Goal: Task Accomplishment & Management: Complete application form

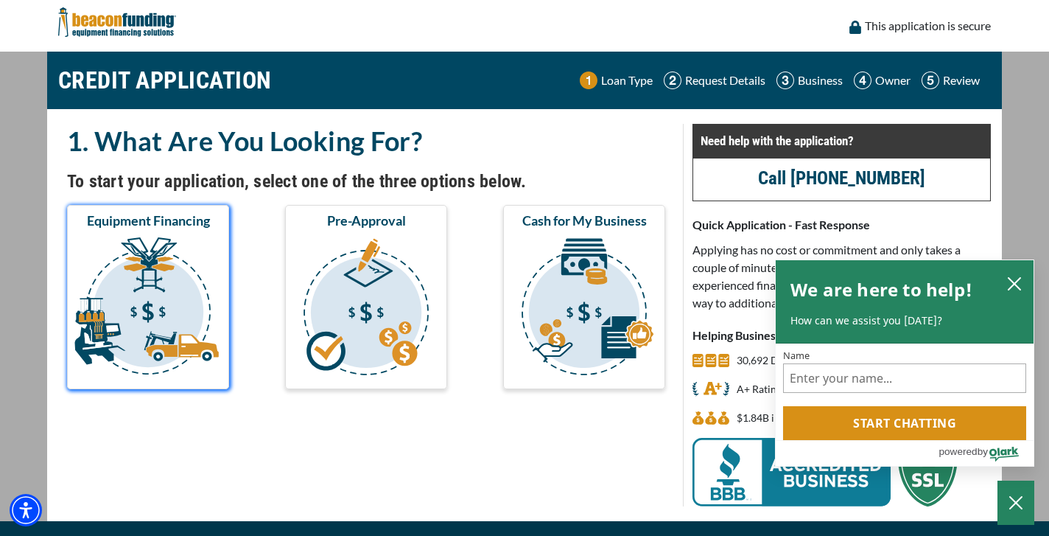
click at [159, 285] on img "submit" at bounding box center [148, 308] width 156 height 147
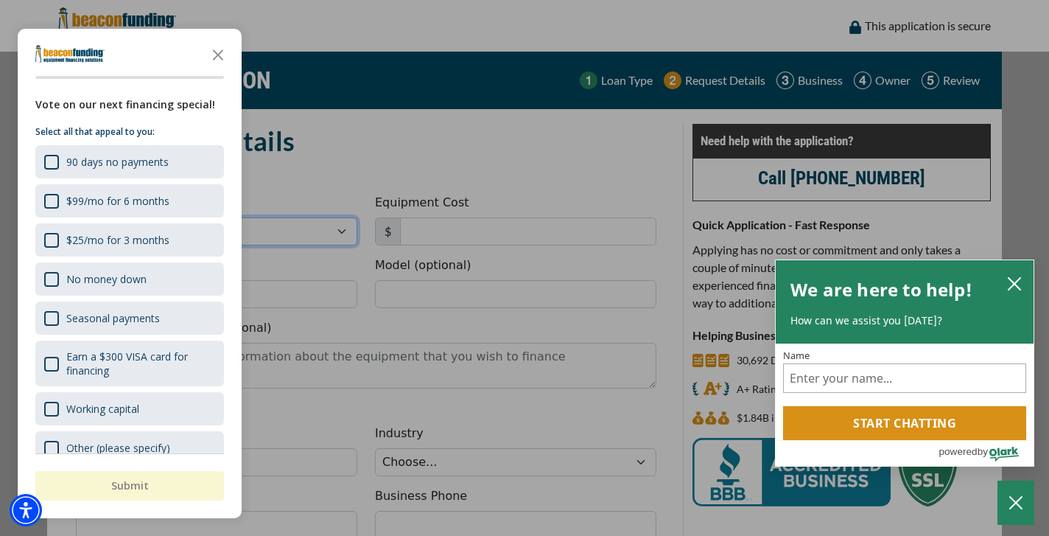
select select "10"
click at [221, 55] on icon "Close the survey" at bounding box center [217, 53] width 29 height 29
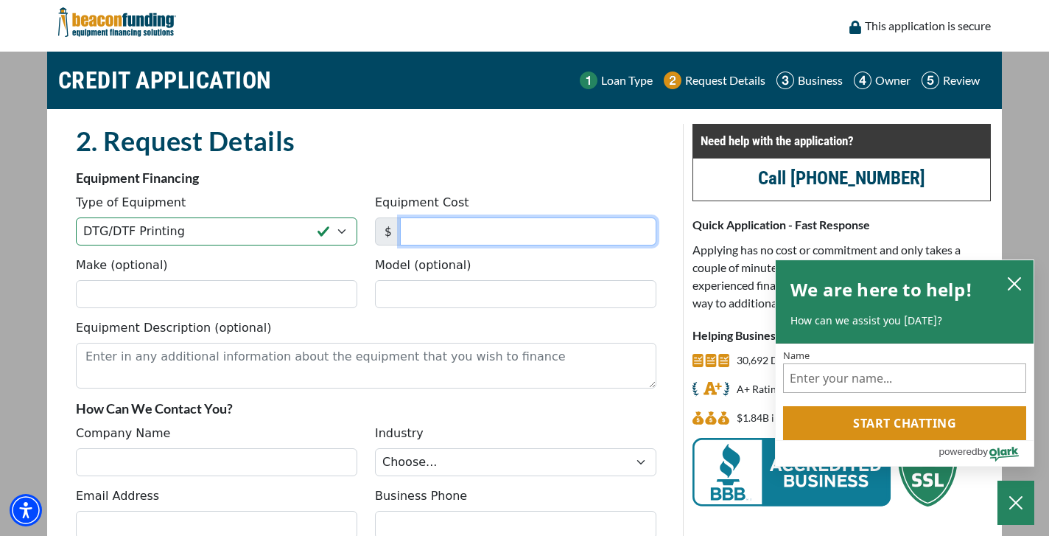
click at [441, 233] on input "Equipment Cost" at bounding box center [528, 231] width 256 height 28
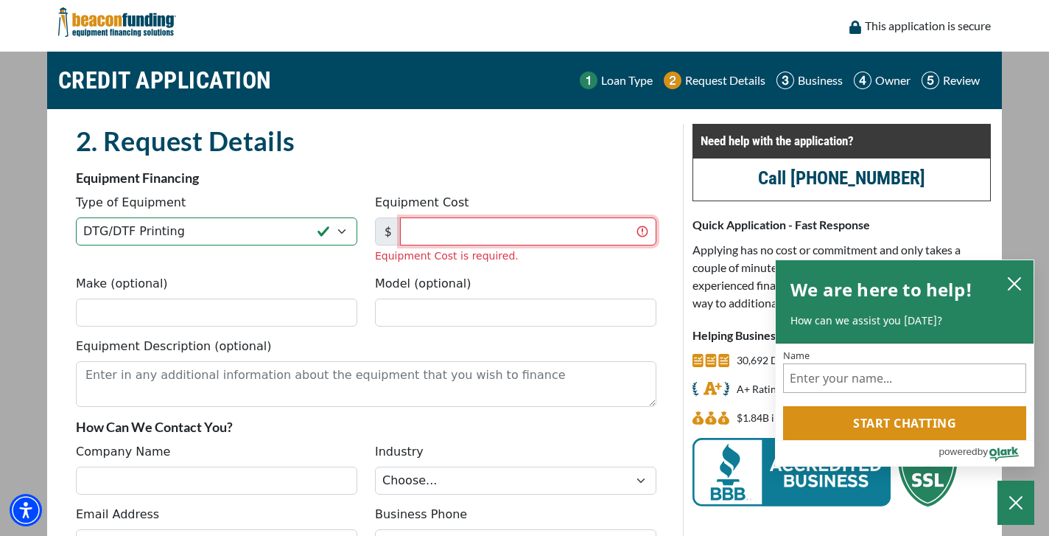
click at [427, 225] on input "Equipment Cost" at bounding box center [528, 231] width 256 height 28
type input "32,980"
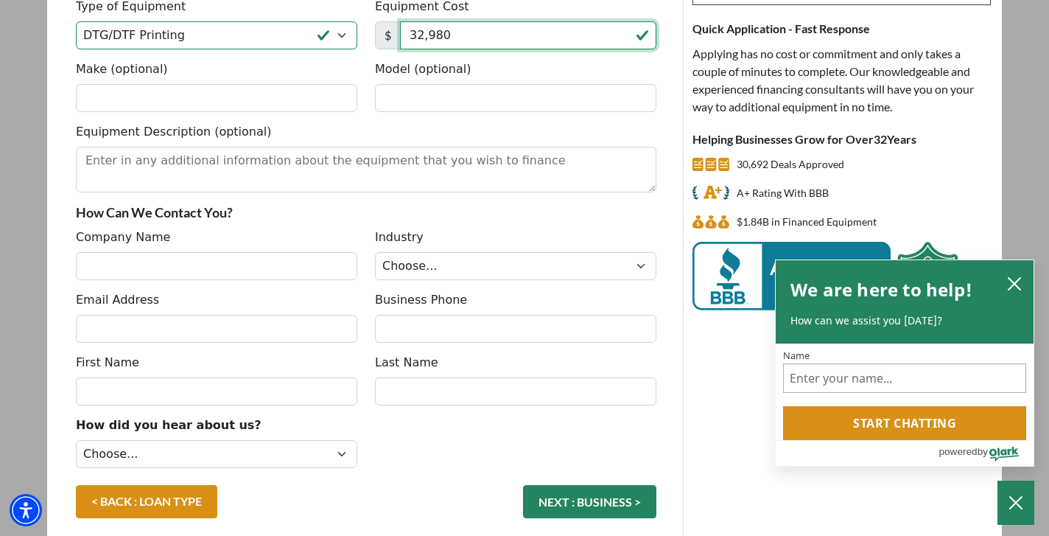
scroll to position [197, 0]
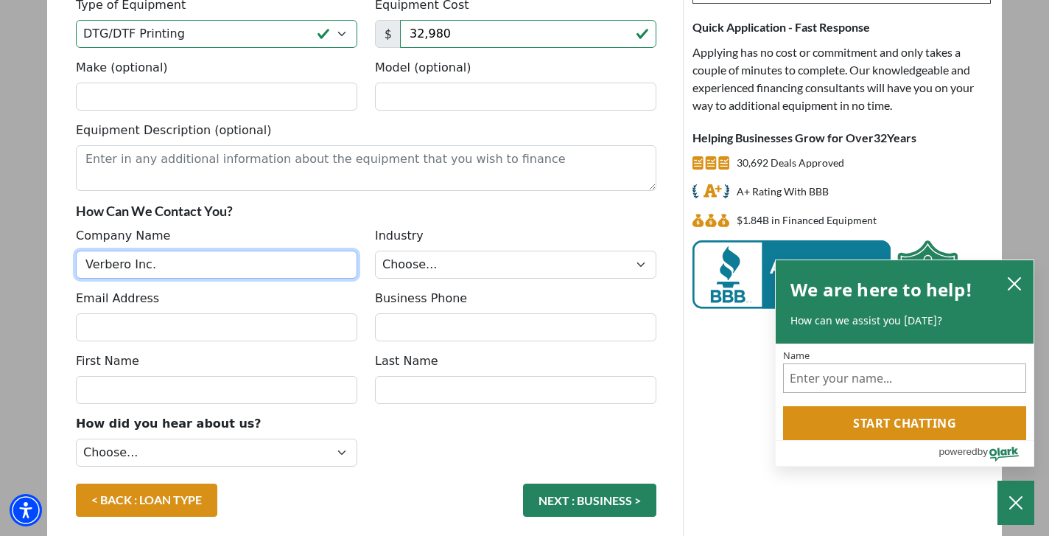
type input "Verbero Inc."
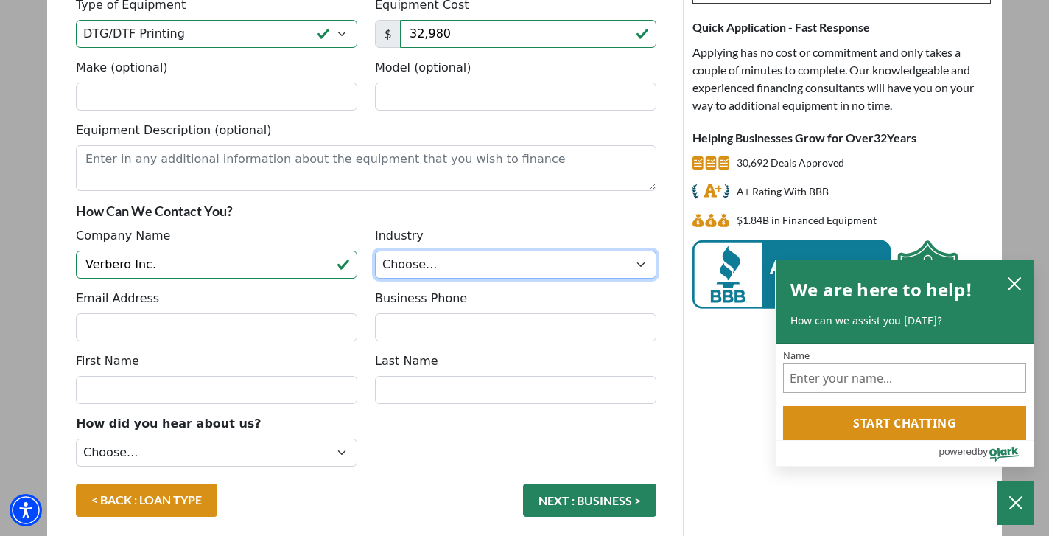
select select "3"
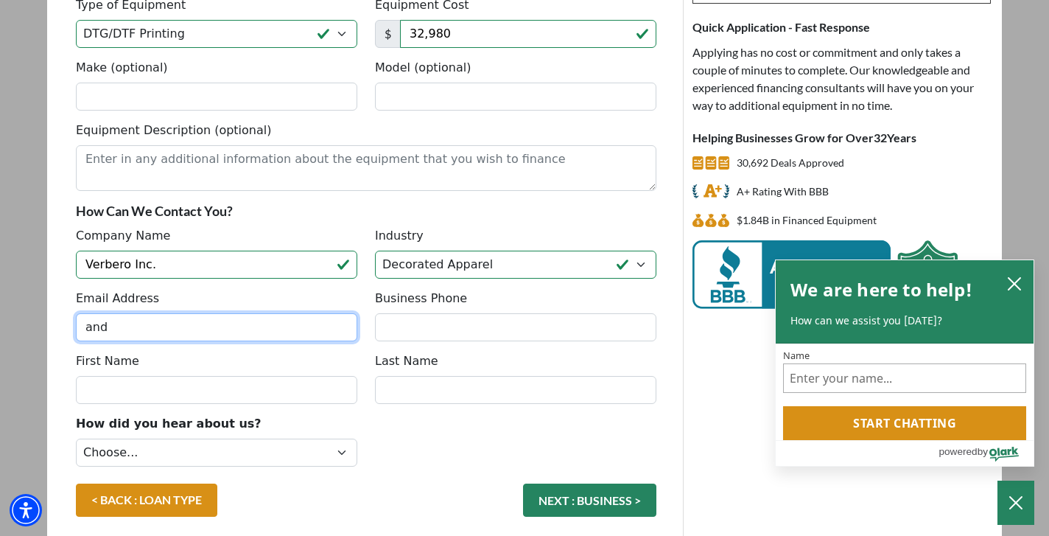
type input "andy"
type input "andy@verbero.com"
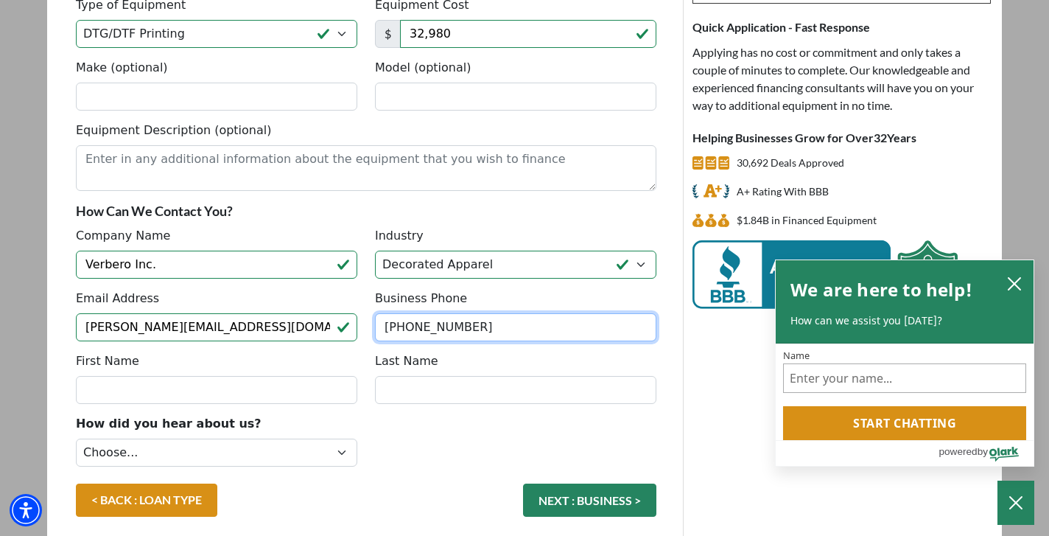
type input "(404) 862-4125"
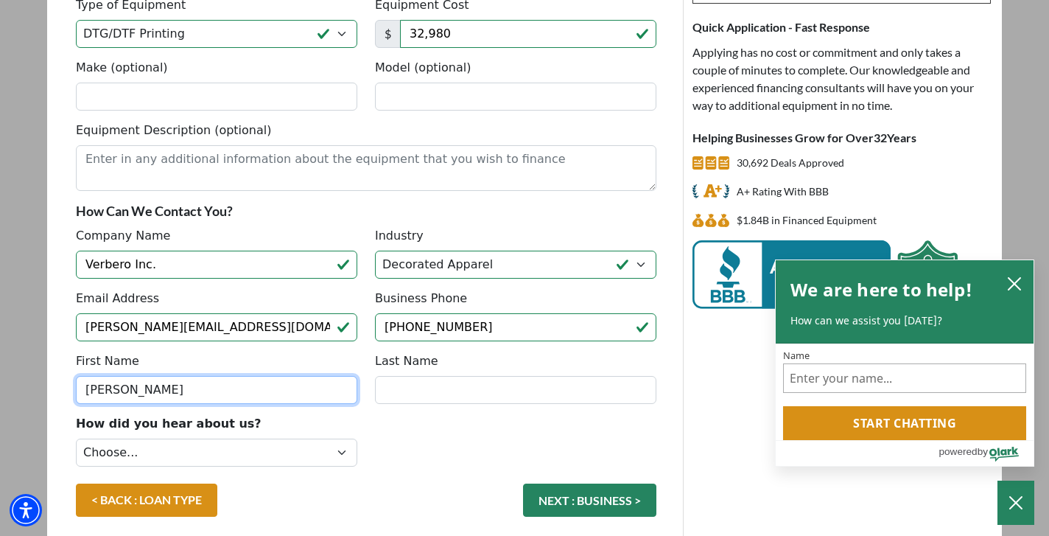
type input "Andy"
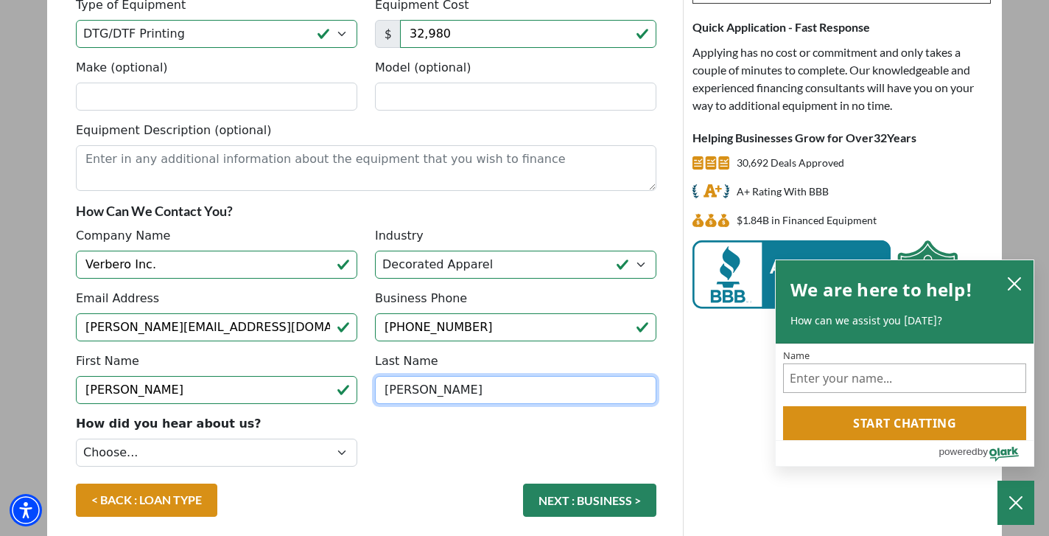
type input "Sutton"
click at [358, 490] on div "< BACK : LOAN TYPE NEXT : BUSINESS >" at bounding box center [366, 507] width 598 height 48
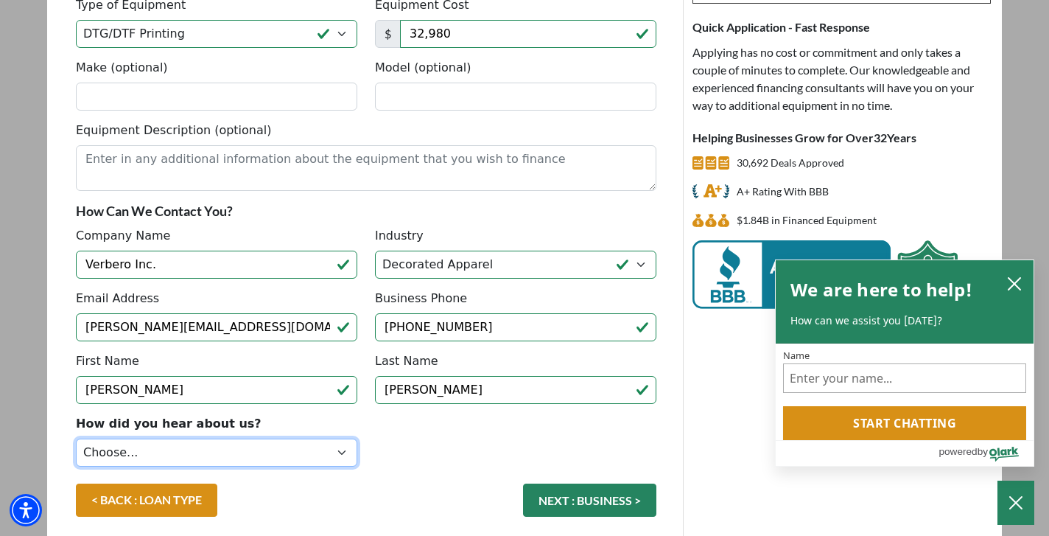
select select "14"
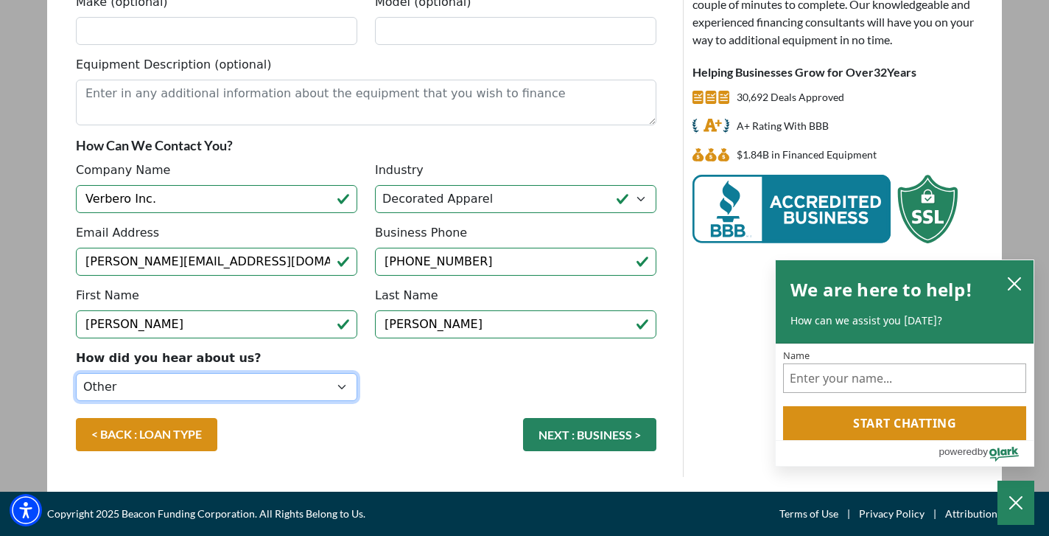
scroll to position [263, 0]
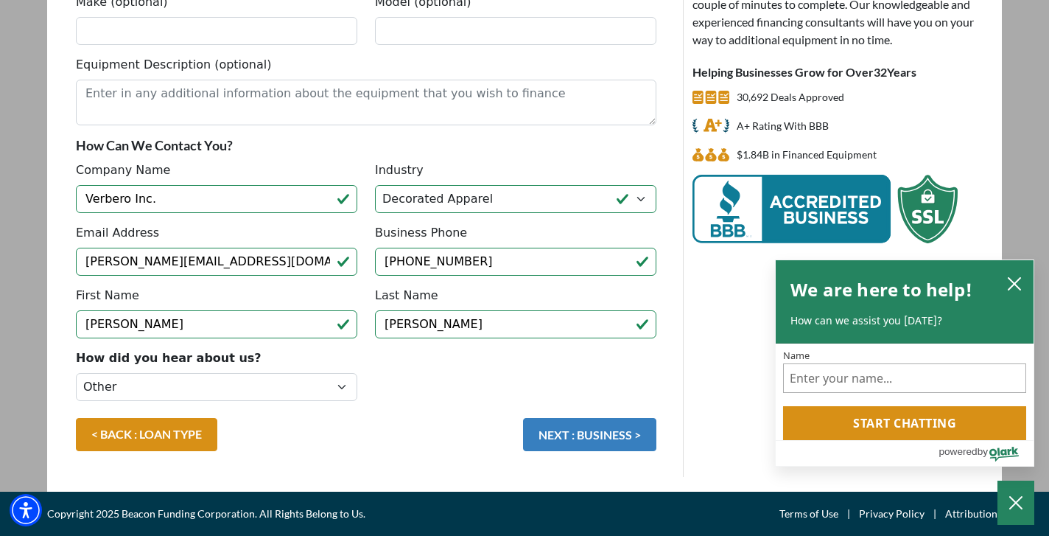
click at [582, 425] on button "NEXT : BUSINESS >" at bounding box center [589, 434] width 133 height 33
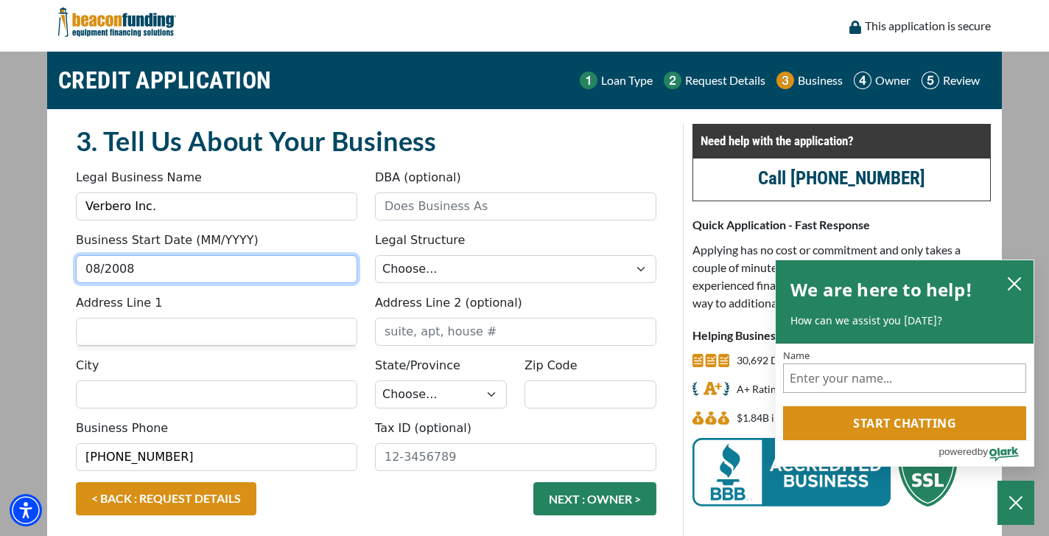
type input "08/2008"
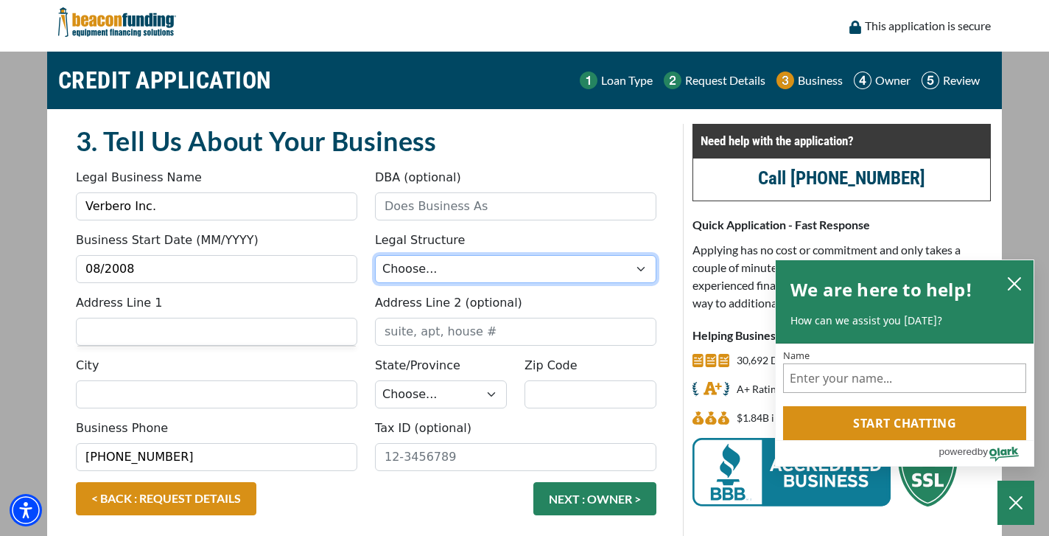
select select "1"
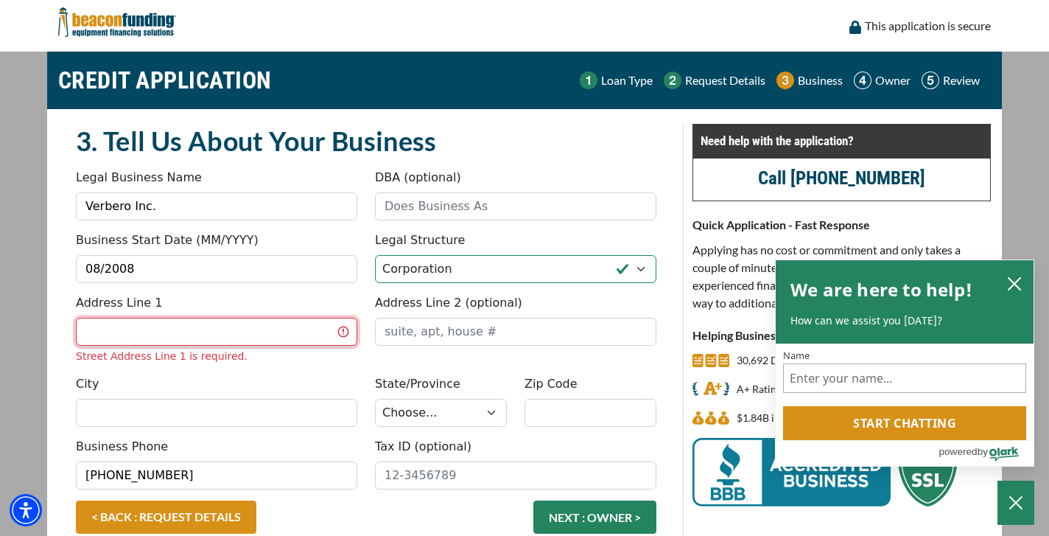
click at [324, 330] on input "Address Line 1" at bounding box center [216, 332] width 281 height 28
type input "[STREET_ADDRESS][PERSON_NAME]"
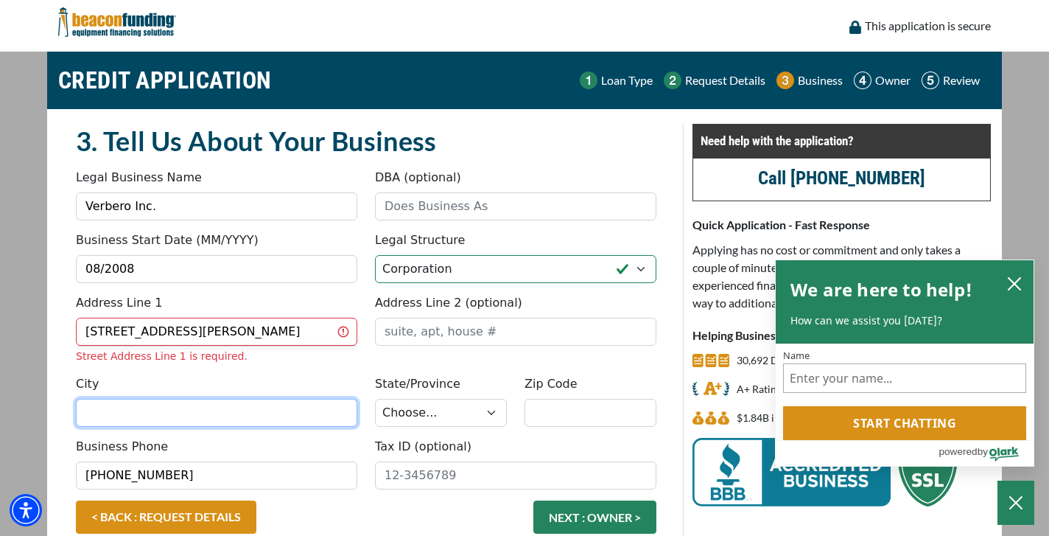
type input "Franklin"
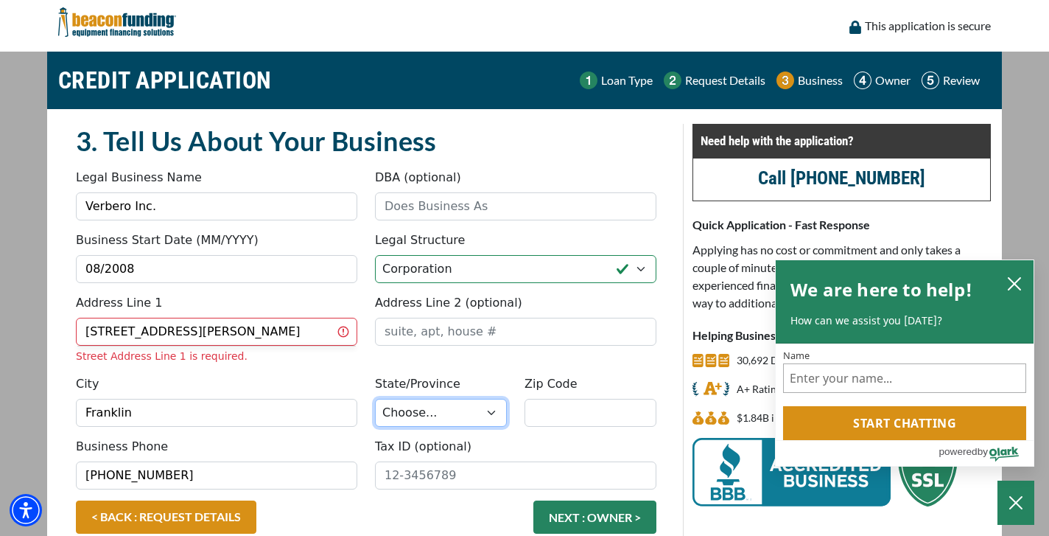
select select "44"
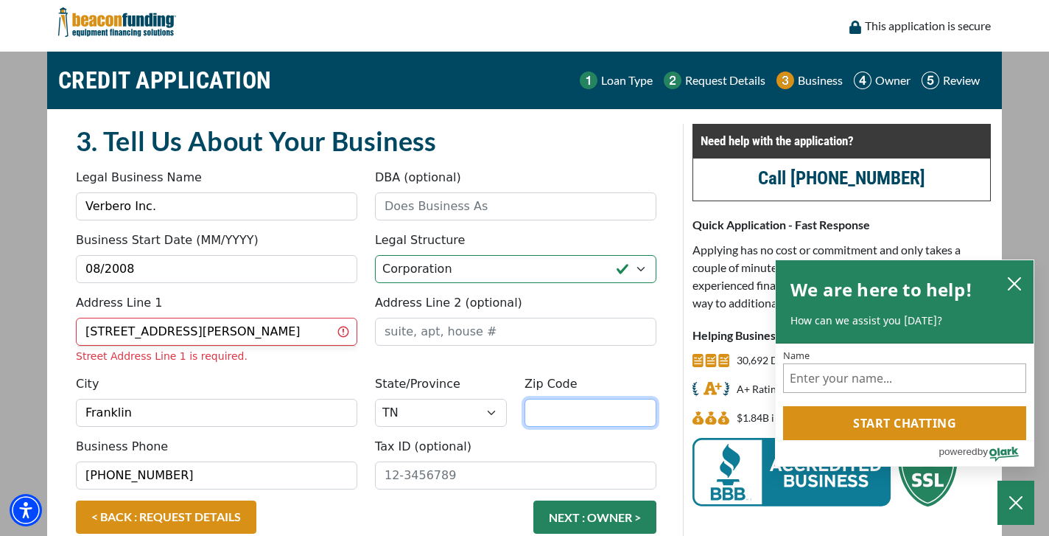
type input "37069"
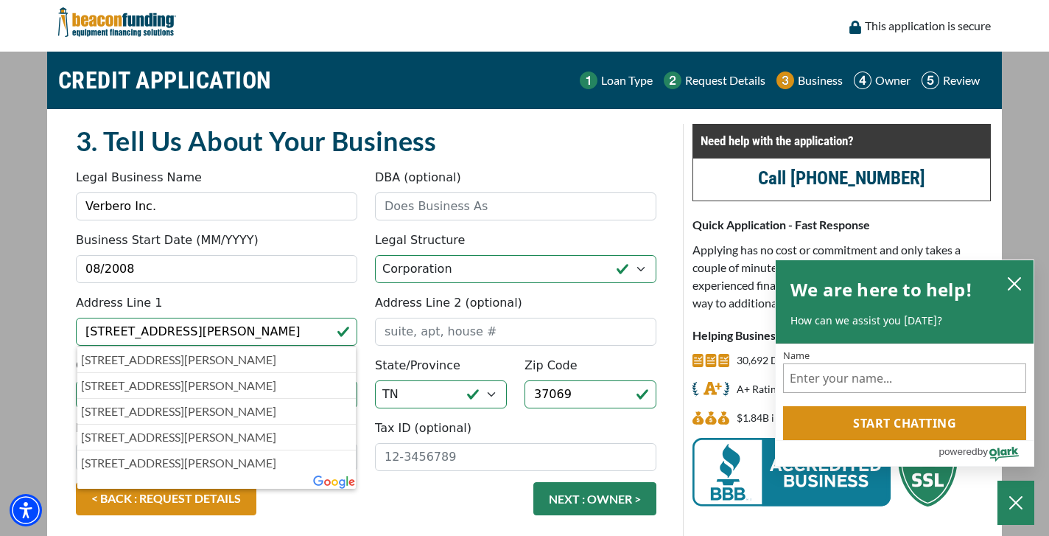
click at [272, 301] on div "Address Line 1 3751 Old Charlotte Pike 3751 Old Charlotte Pike, Franklin, TN, U…" at bounding box center [216, 320] width 299 height 52
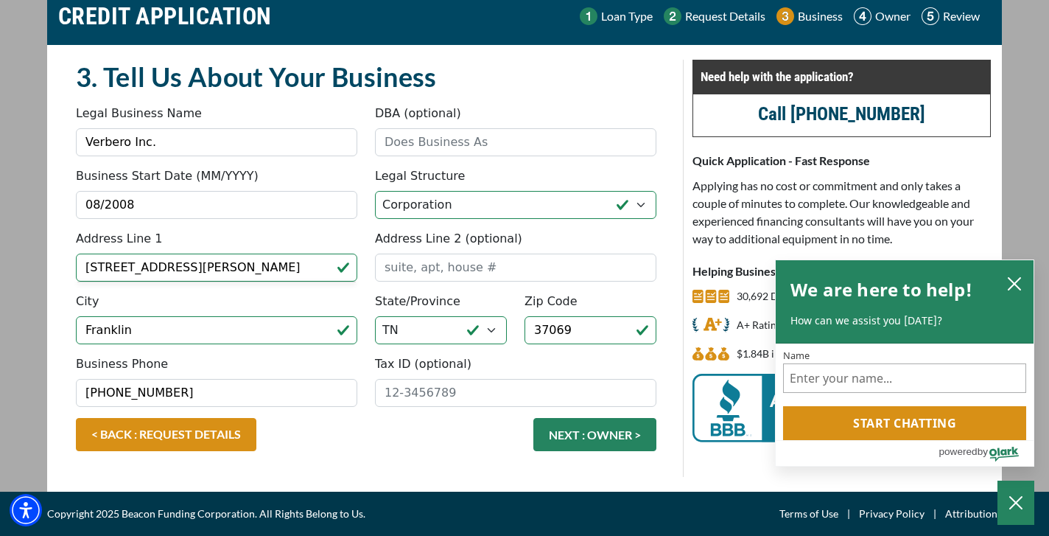
scroll to position [64, 0]
click at [234, 268] on input "3751 Old Charlotte Pike" at bounding box center [216, 267] width 281 height 28
click at [324, 267] on input "3751 Old Charlotte Pike" at bounding box center [216, 267] width 281 height 28
click at [238, 270] on input "3751 Old Charlotte Pike" at bounding box center [216, 267] width 281 height 28
click at [245, 298] on div "City Franklin" at bounding box center [216, 319] width 299 height 52
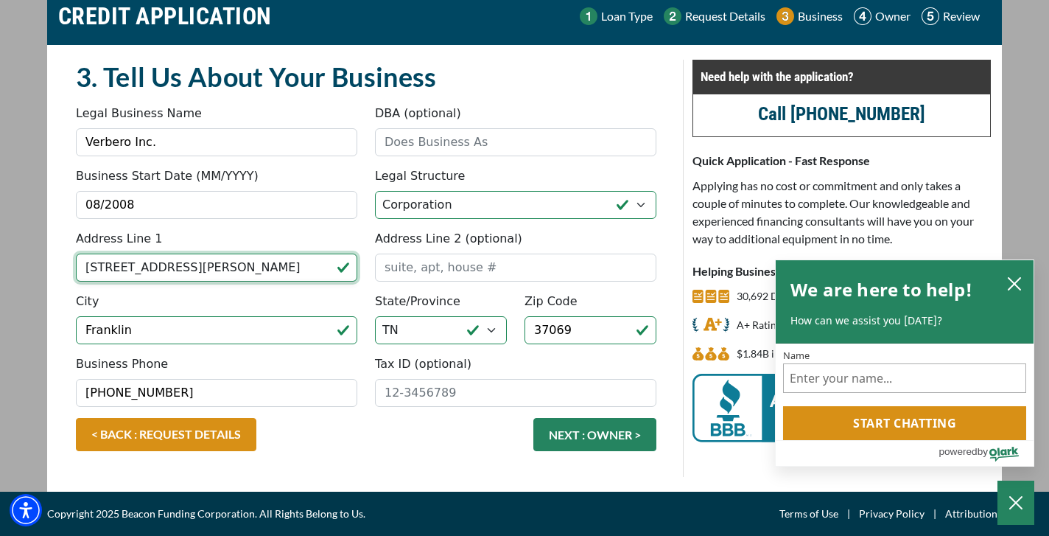
drag, startPoint x: 225, startPoint y: 267, endPoint x: 57, endPoint y: 262, distance: 168.1
click at [57, 262] on div "3. Tell Us About Your Business Something went wrong, please try again. Legal Bu…" at bounding box center [366, 268] width 634 height 417
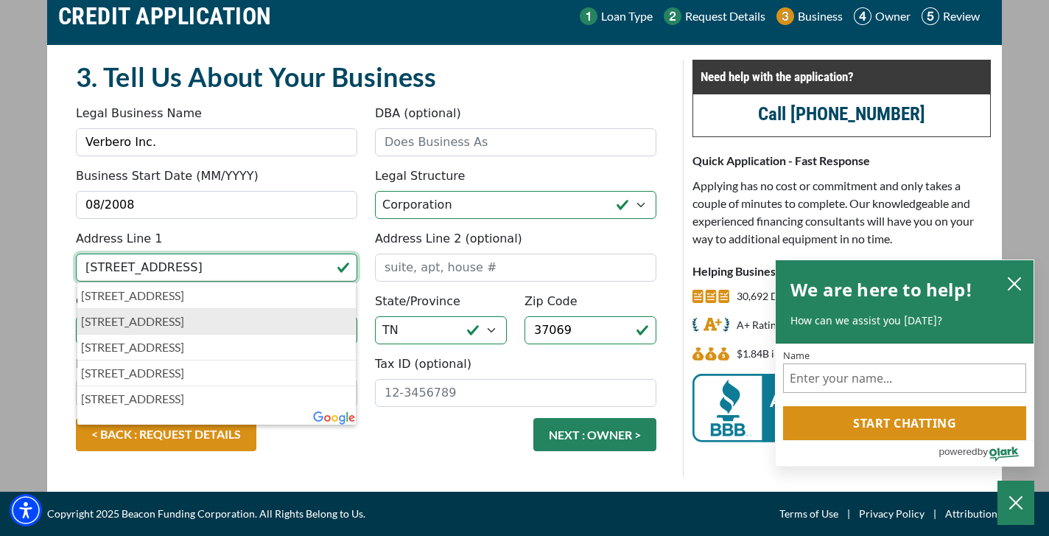
type input "1110 4th ave south"
click at [117, 315] on p "1110 4th Ave S, Nashville, TN, USA" at bounding box center [216, 321] width 271 height 18
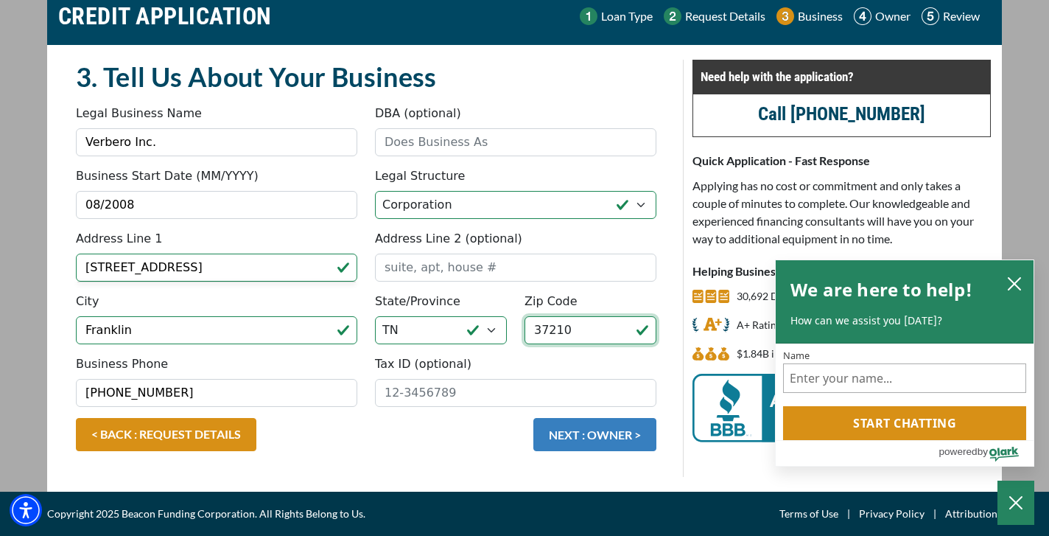
type input "37210"
click at [581, 436] on button "NEXT : OWNER >" at bounding box center [595, 434] width 123 height 33
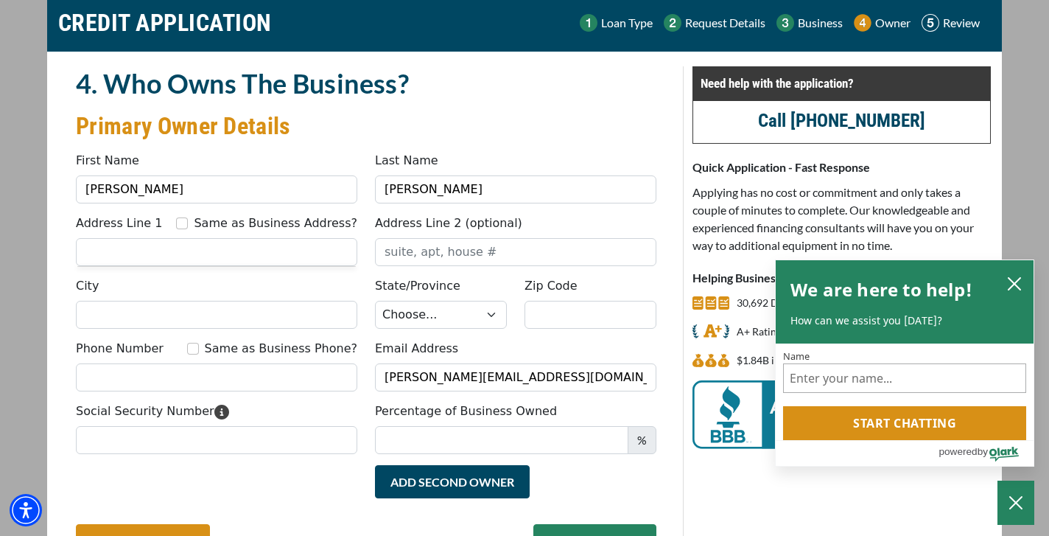
scroll to position [59, 0]
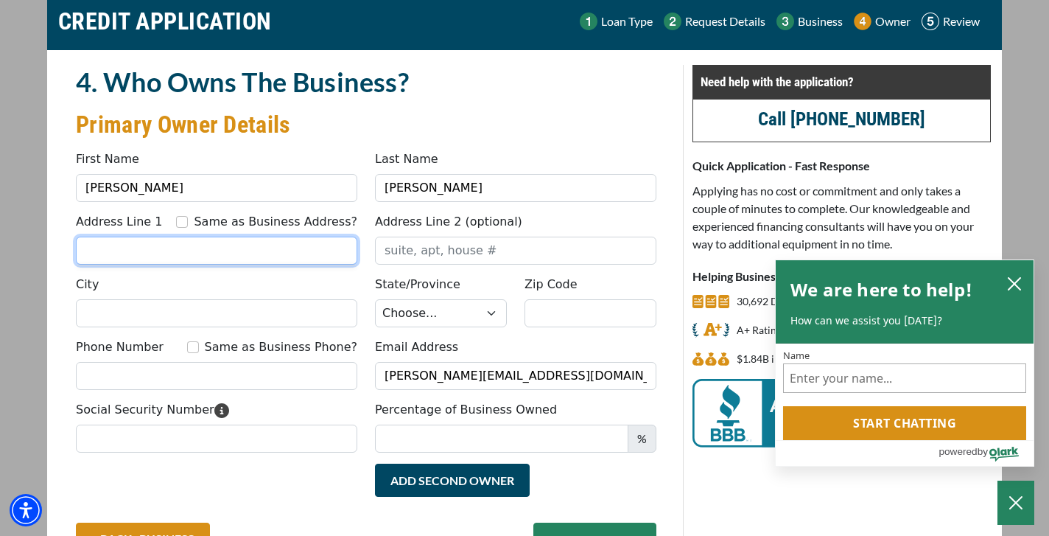
click at [338, 253] on input "Address Line 1" at bounding box center [216, 251] width 281 height 28
type input "3751 Old Charlotte Pike"
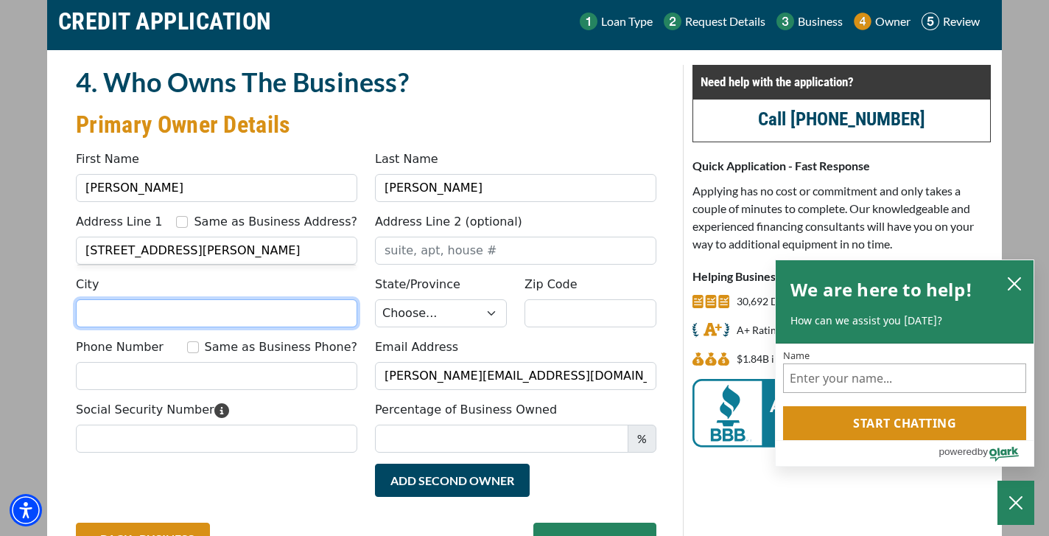
type input "Franklin"
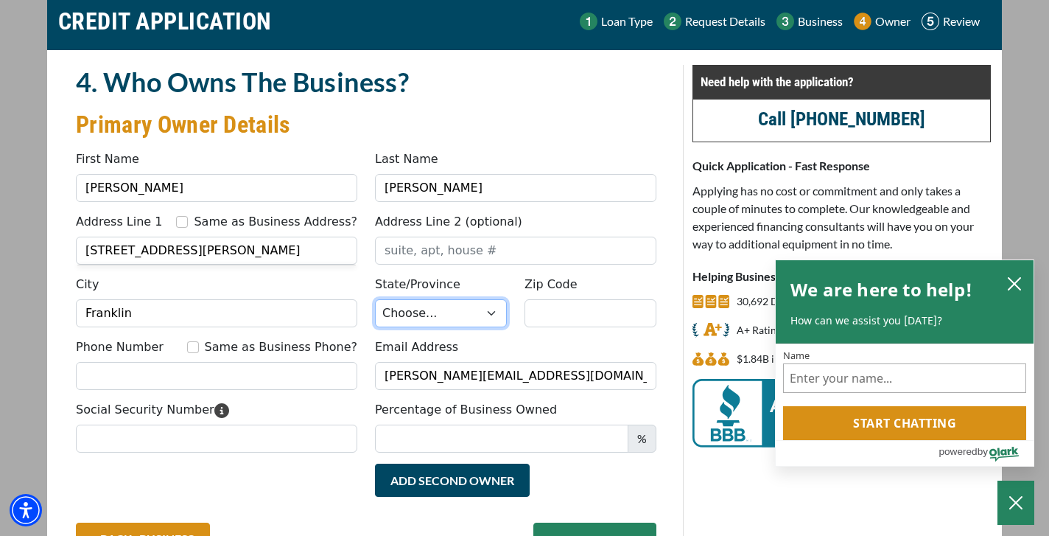
select select "44"
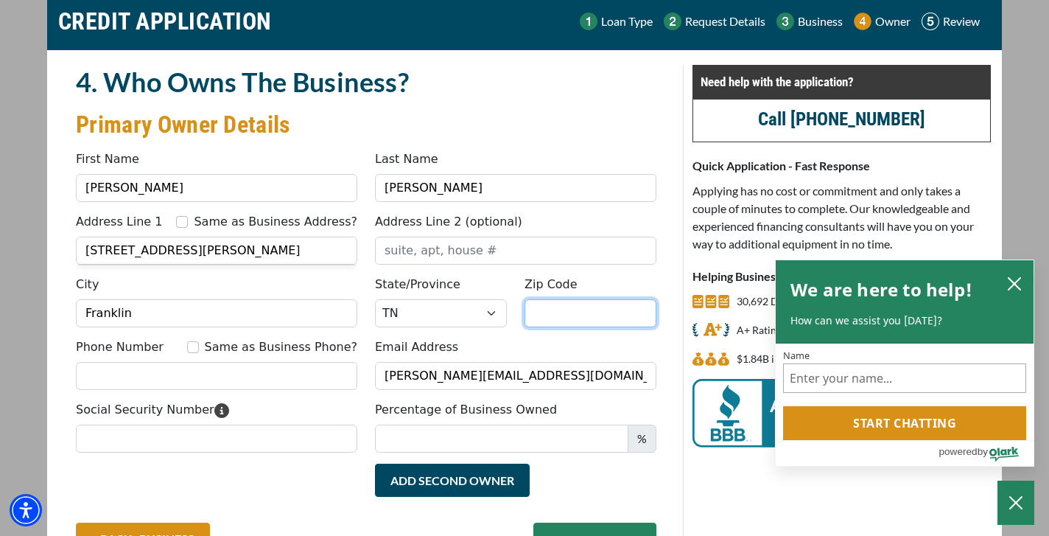
type input "37069"
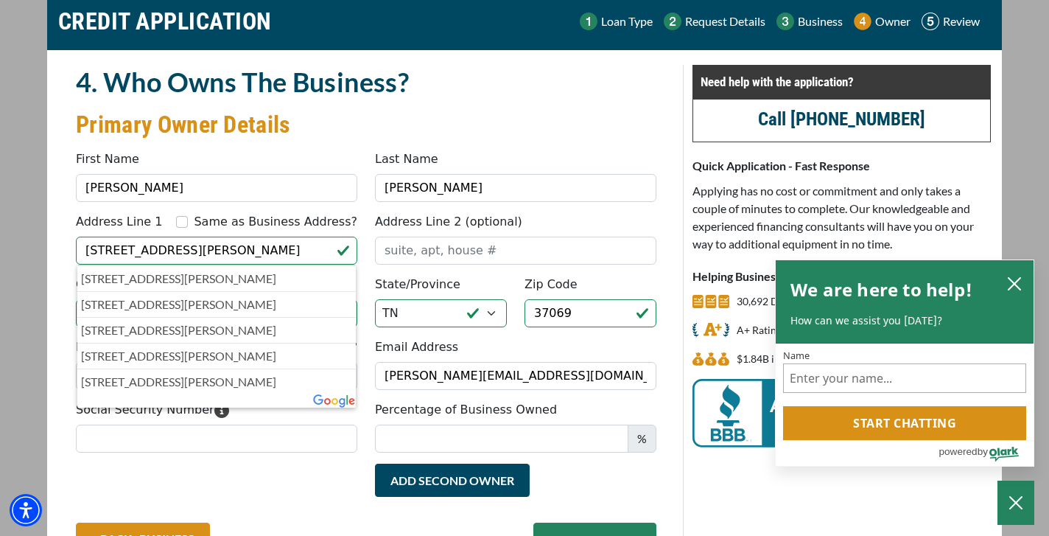
drag, startPoint x: 224, startPoint y: 250, endPoint x: 38, endPoint y: 245, distance: 186.5
click at [38, 244] on main "CREDIT APPLICATION Loan Type Request Details Business Owner Review" at bounding box center [524, 295] width 1049 height 604
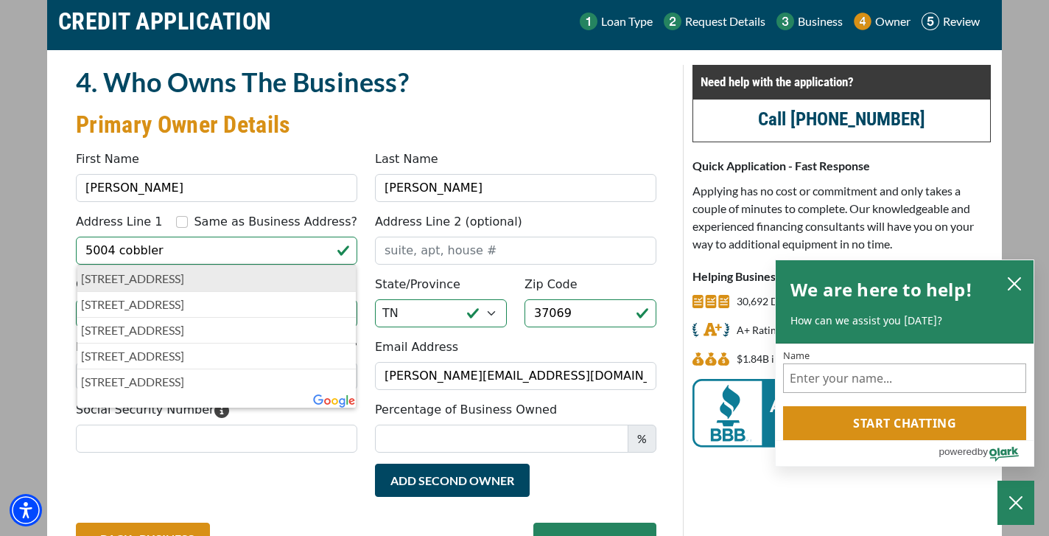
click at [108, 273] on p "5004 Cobbler Rdg Rd, Franklin, TN, USA" at bounding box center [216, 279] width 271 height 18
type input "5004 Cobbler Ridge Road"
type input "37064"
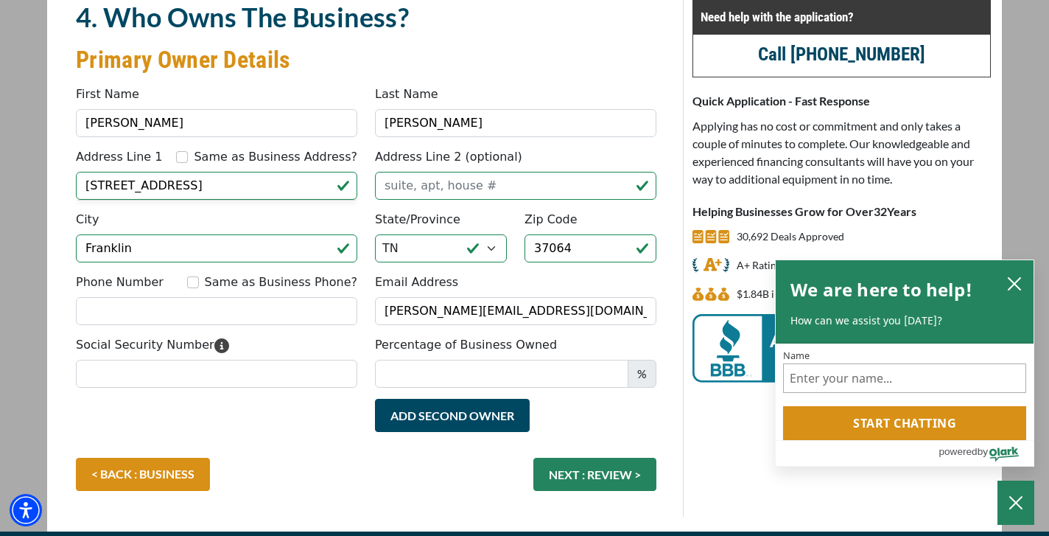
scroll to position [125, 0]
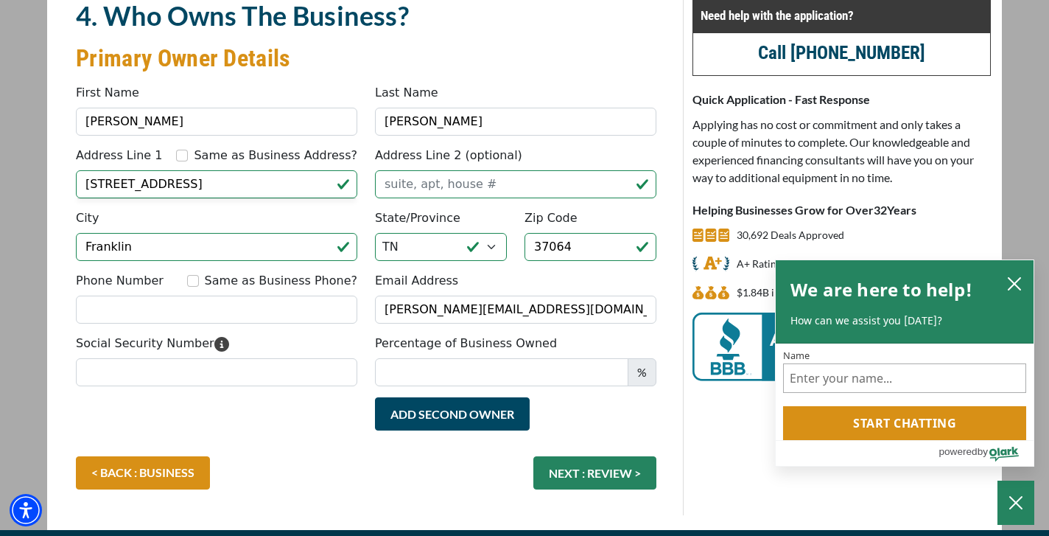
click at [199, 284] on input "Same as Business Phone?" at bounding box center [193, 281] width 12 height 12
checkbox input "true"
type input "(404) 862-4125"
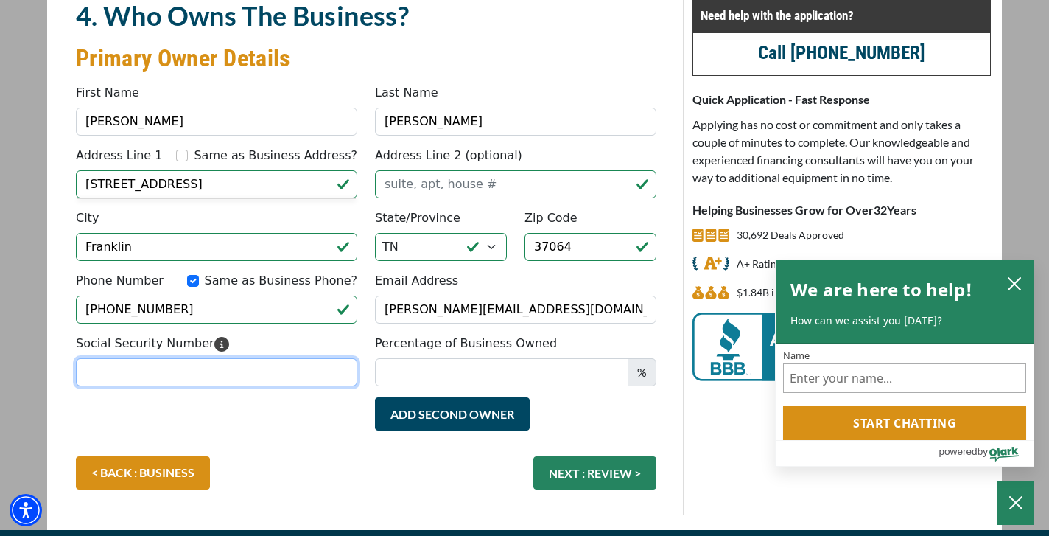
click at [219, 380] on input "Social Security Number" at bounding box center [216, 372] width 281 height 28
type input "373-21-0444"
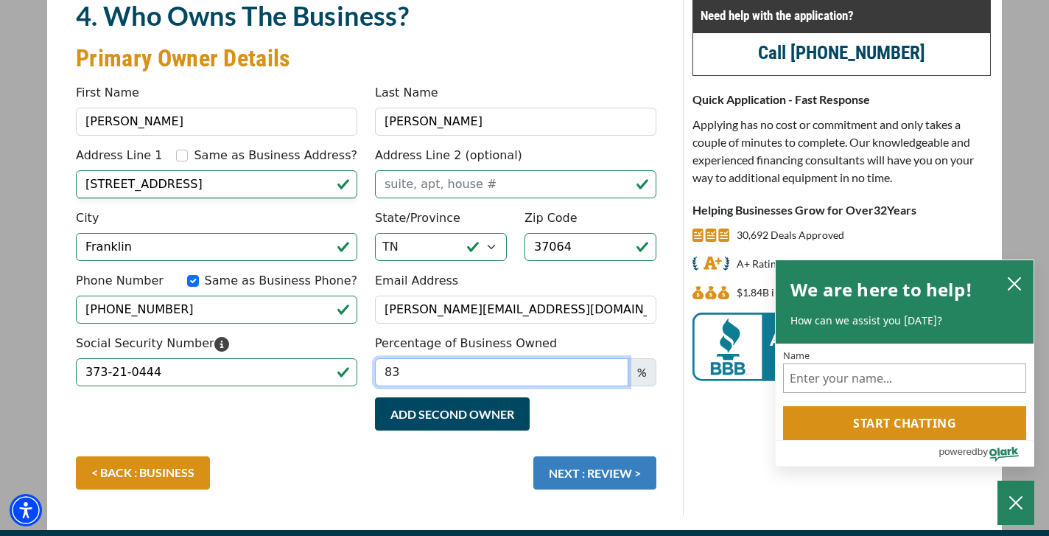
type input "83"
click at [604, 469] on button "NEXT : REVIEW >" at bounding box center [595, 472] width 123 height 33
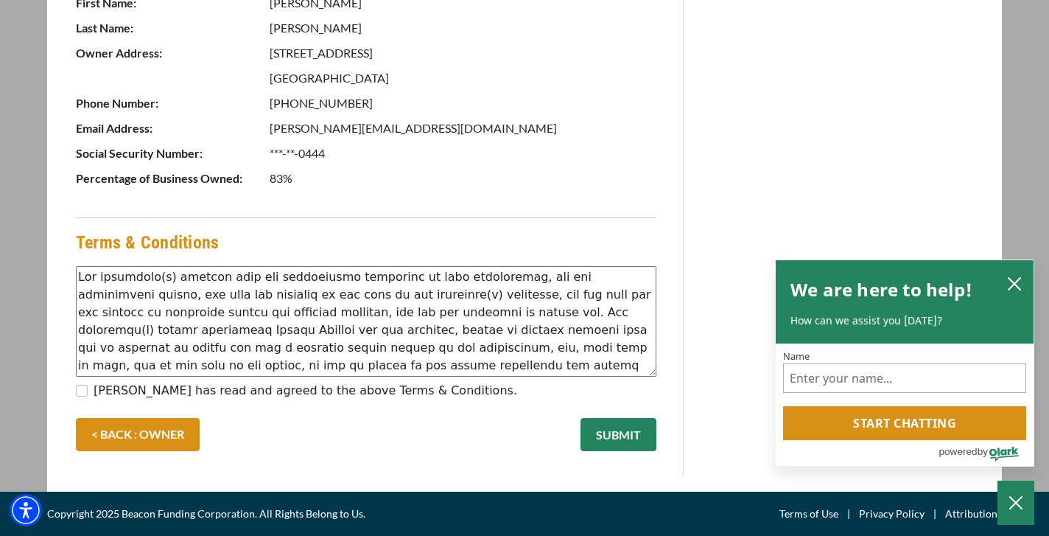
scroll to position [788, 0]
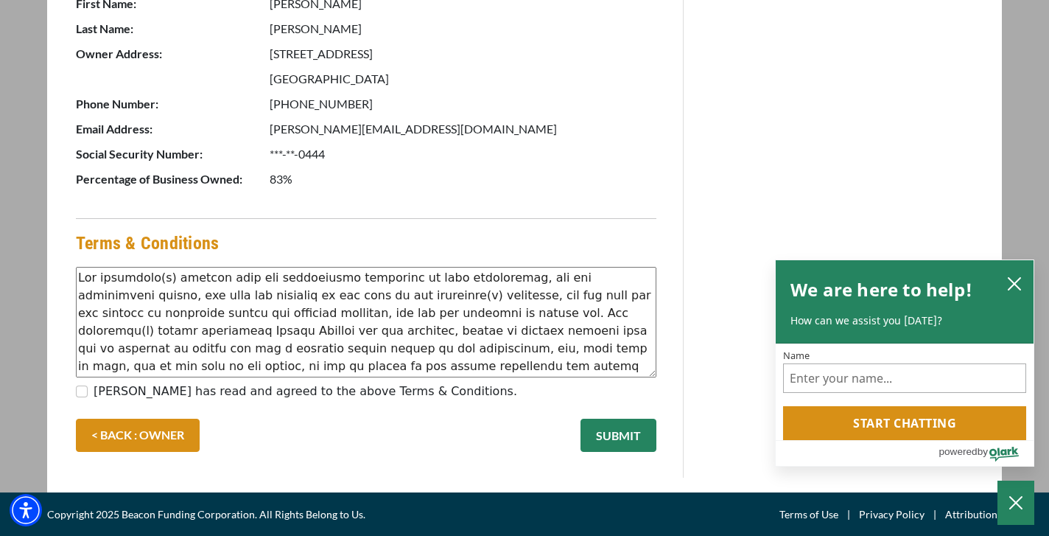
click at [78, 389] on input "[PERSON_NAME] has read and agreed to the above Terms & Conditions." at bounding box center [82, 391] width 12 height 12
checkbox input "true"
click at [614, 430] on button "SUBMIT" at bounding box center [619, 435] width 76 height 33
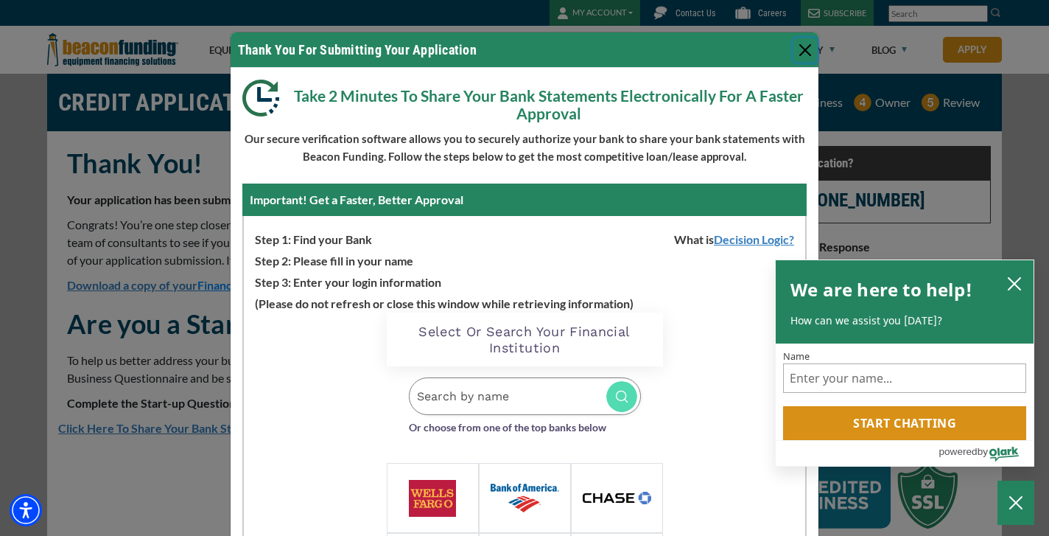
click at [1016, 279] on icon "close chatbox" at bounding box center [1014, 283] width 15 height 15
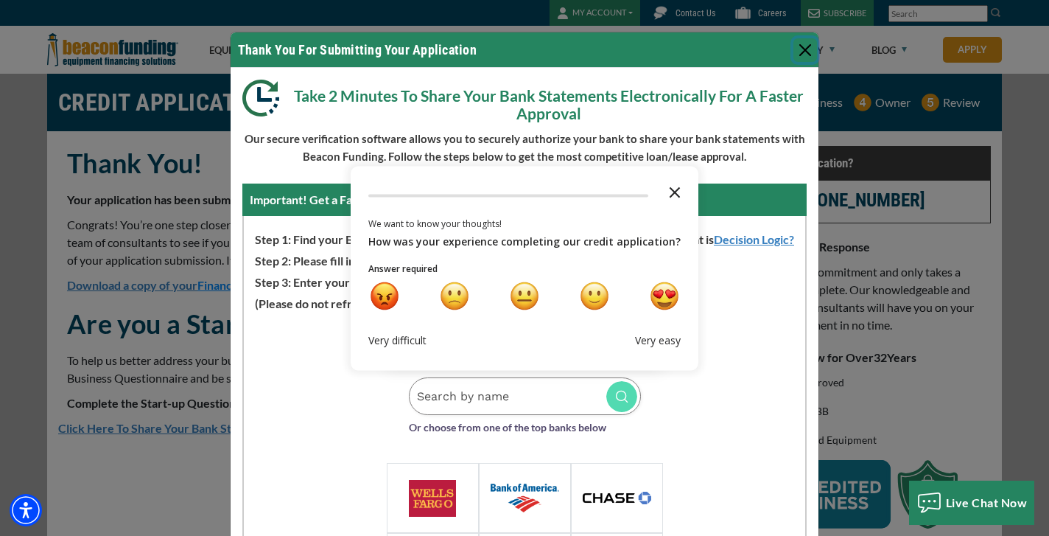
click at [670, 193] on polygon "Close the survey" at bounding box center [675, 191] width 11 height 11
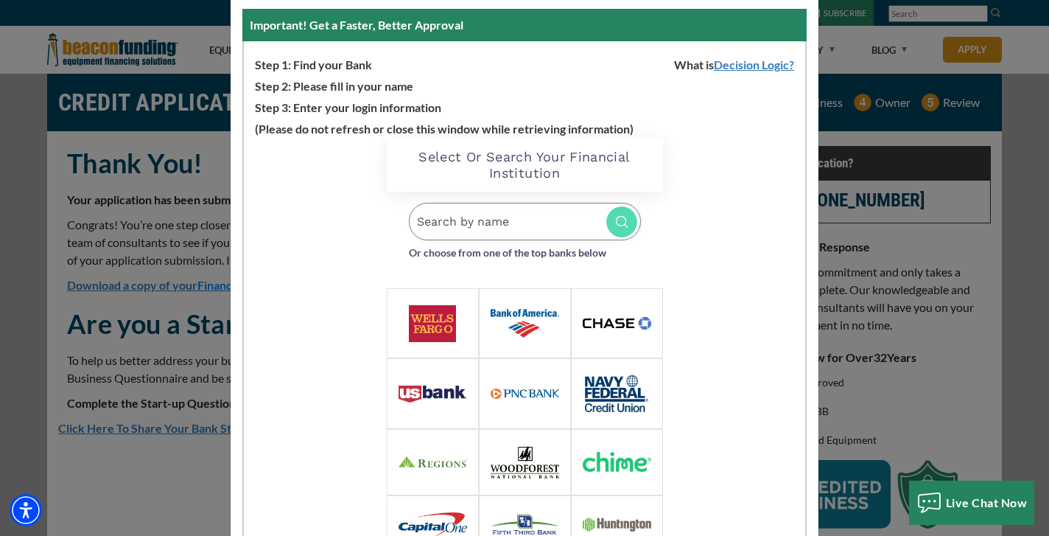
scroll to position [177, 0]
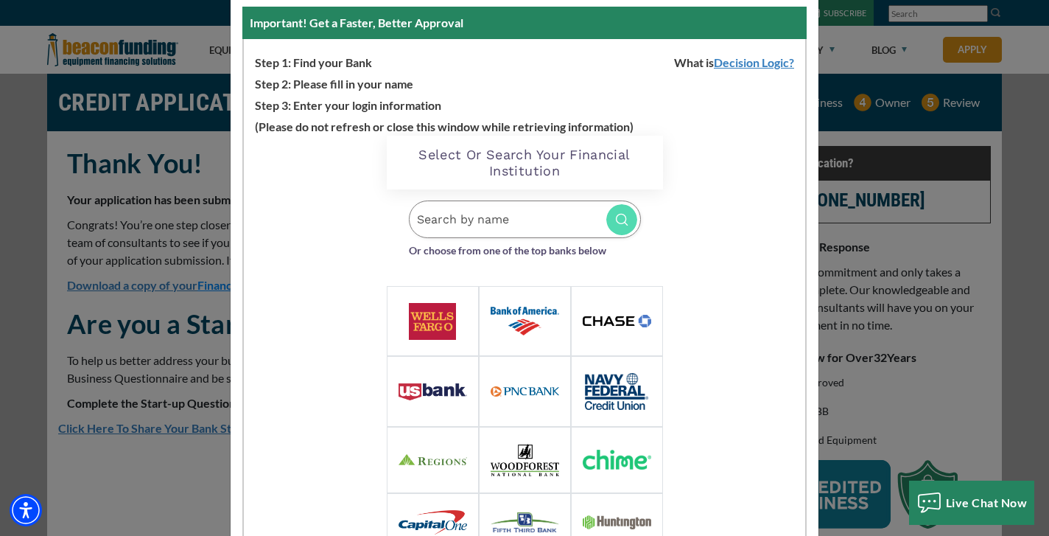
click at [512, 309] on img at bounding box center [525, 321] width 69 height 28
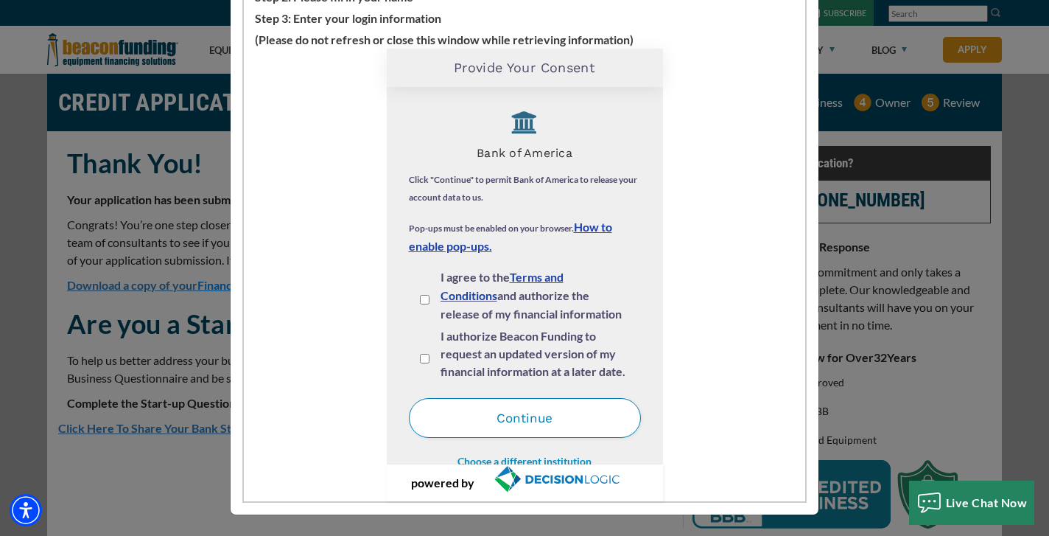
scroll to position [264, 0]
click at [422, 298] on input "I agree to the Terms and Conditions and authorize the release of my financial i…" at bounding box center [425, 300] width 10 height 10
checkbox input "true"
click at [424, 357] on input "I authorize Beacon Funding to request an updated version of my financial inform…" at bounding box center [425, 359] width 10 height 10
checkbox input "true"
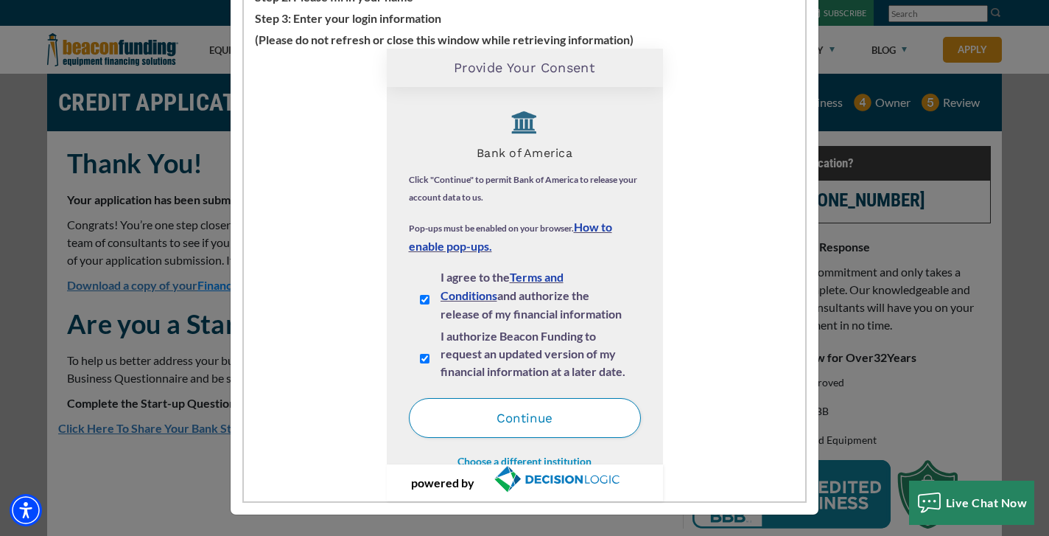
click at [534, 422] on button "Continue" at bounding box center [525, 418] width 232 height 40
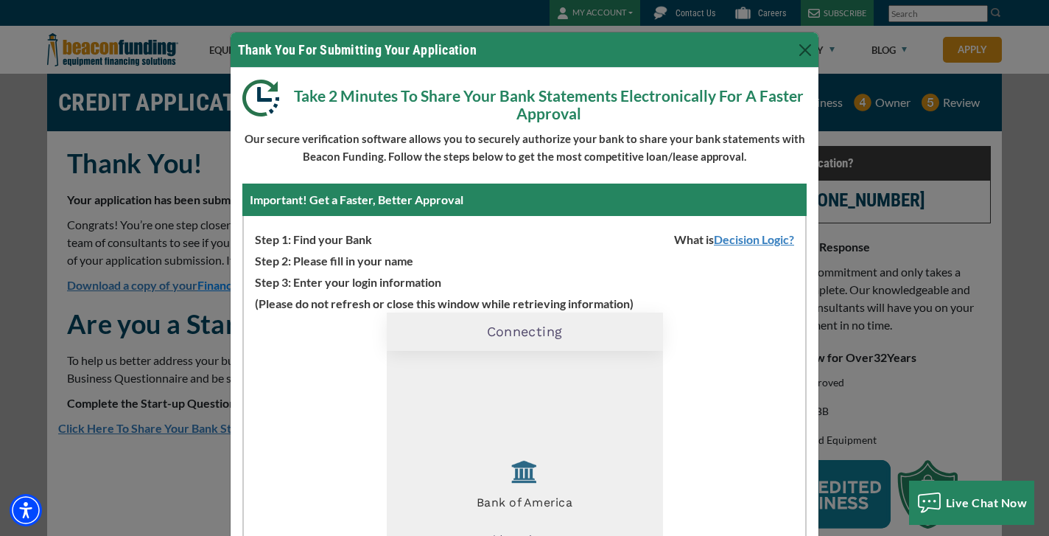
scroll to position [0, 0]
click at [806, 46] on button "Close" at bounding box center [806, 50] width 24 height 24
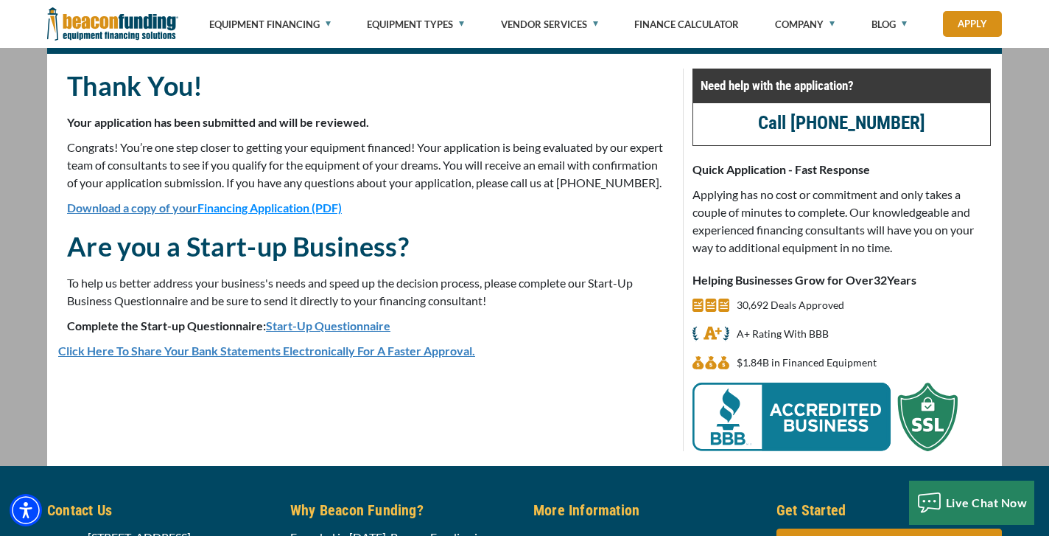
scroll to position [74, 0]
